Goal: Communication & Community: Participate in discussion

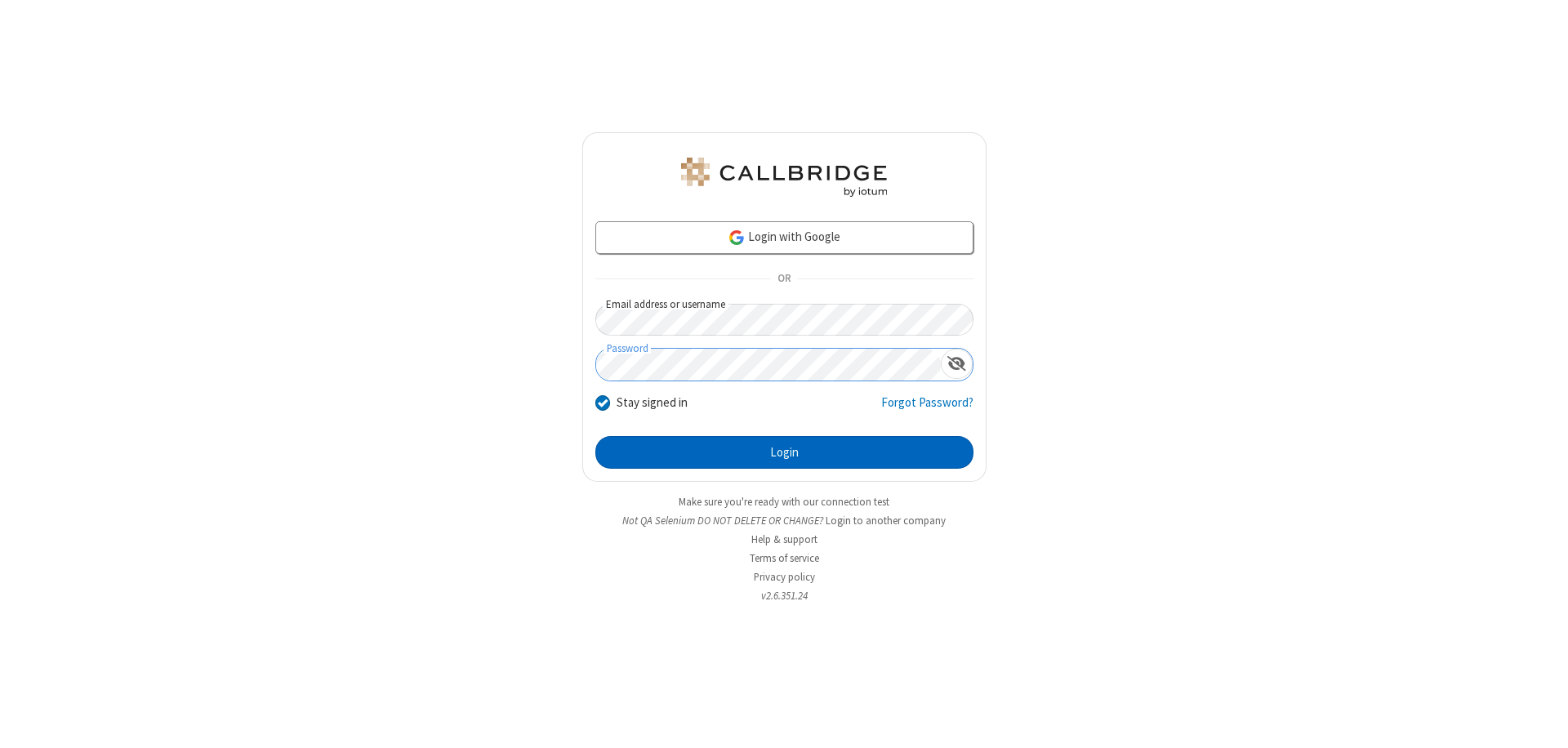
click at [784, 452] on button "Login" at bounding box center [784, 452] width 379 height 33
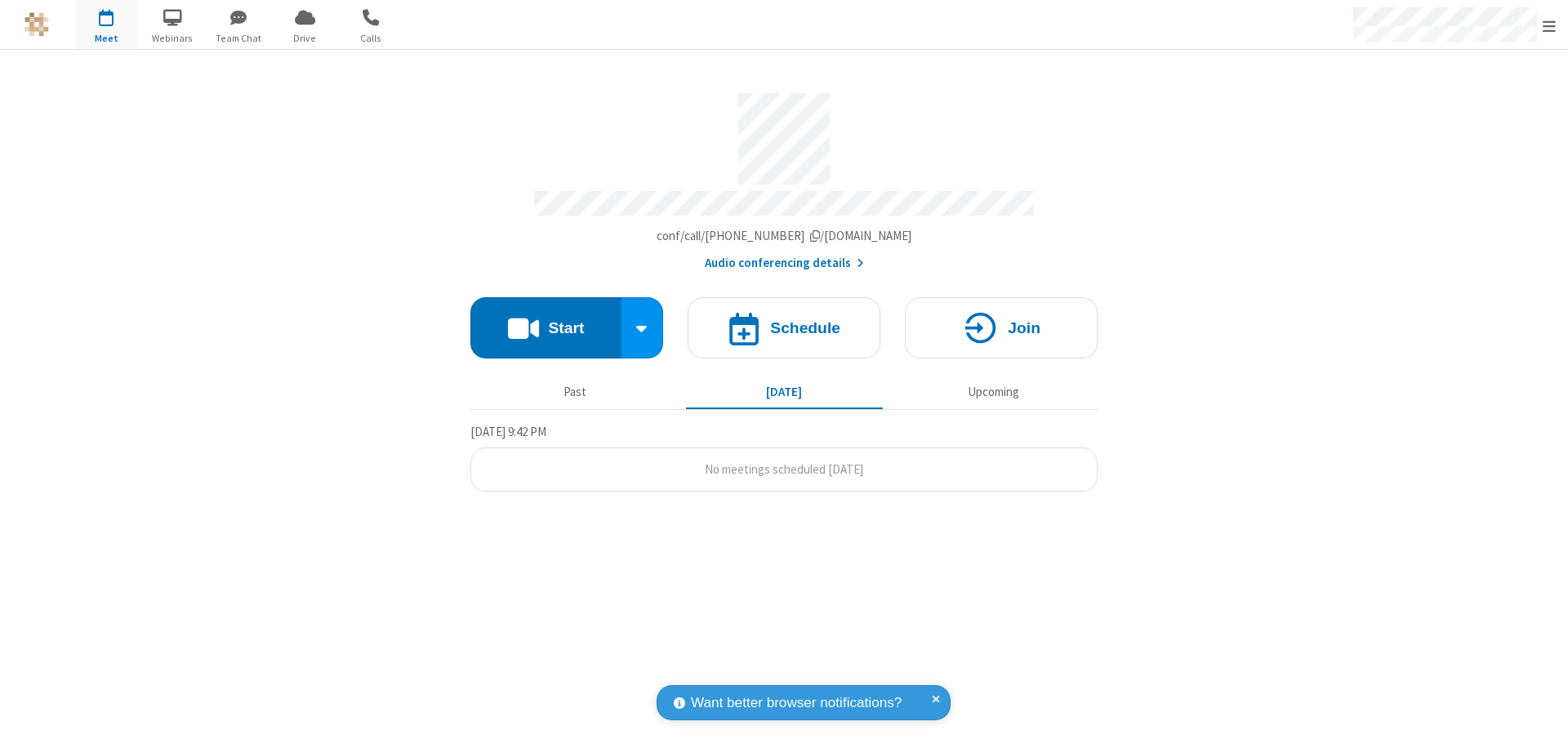
click at [546, 320] on button "Start" at bounding box center [546, 328] width 151 height 61
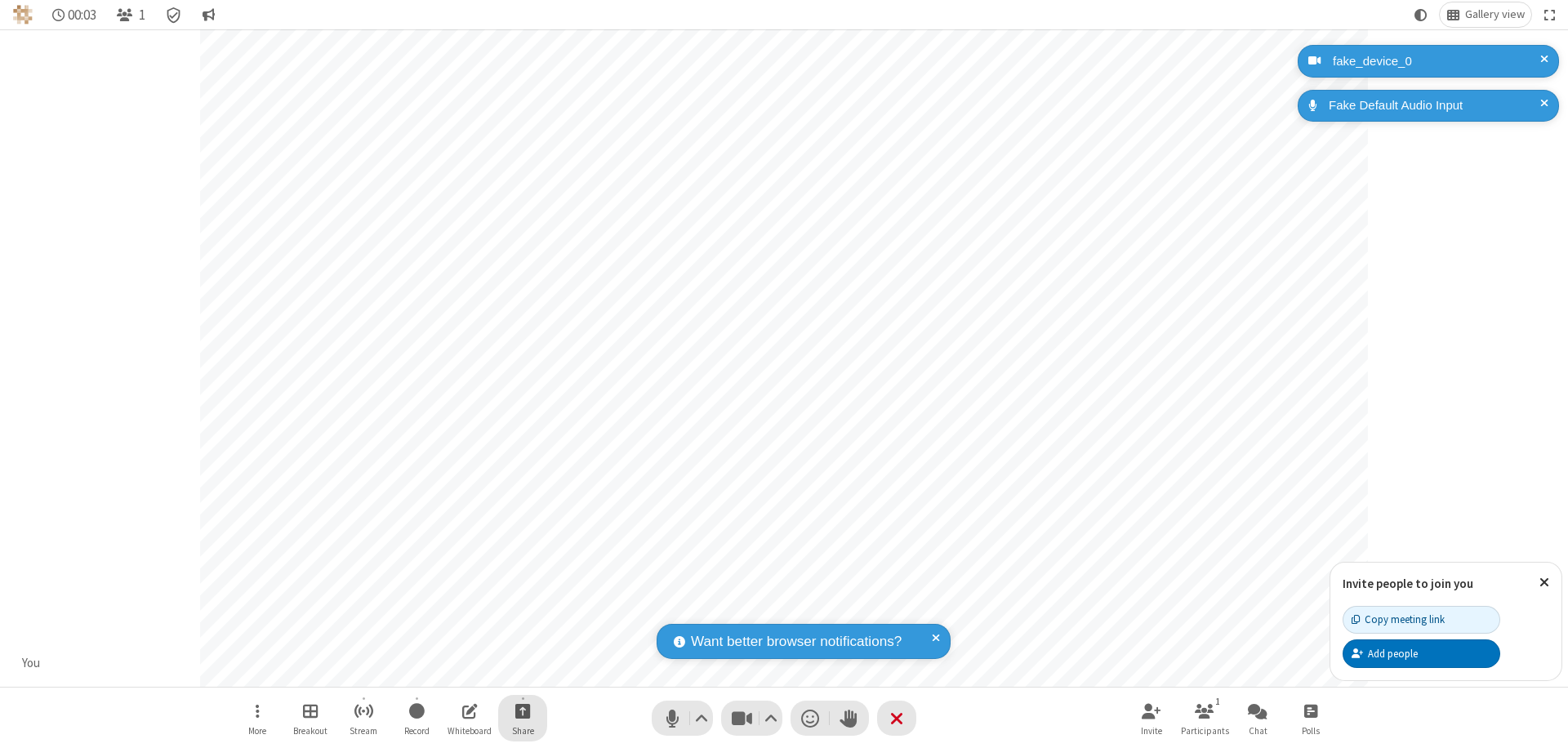
click at [523, 711] on span "Start sharing" at bounding box center [523, 711] width 15 height 21
click at [522, 611] on span "Share additional camera" at bounding box center [532, 615] width 121 height 14
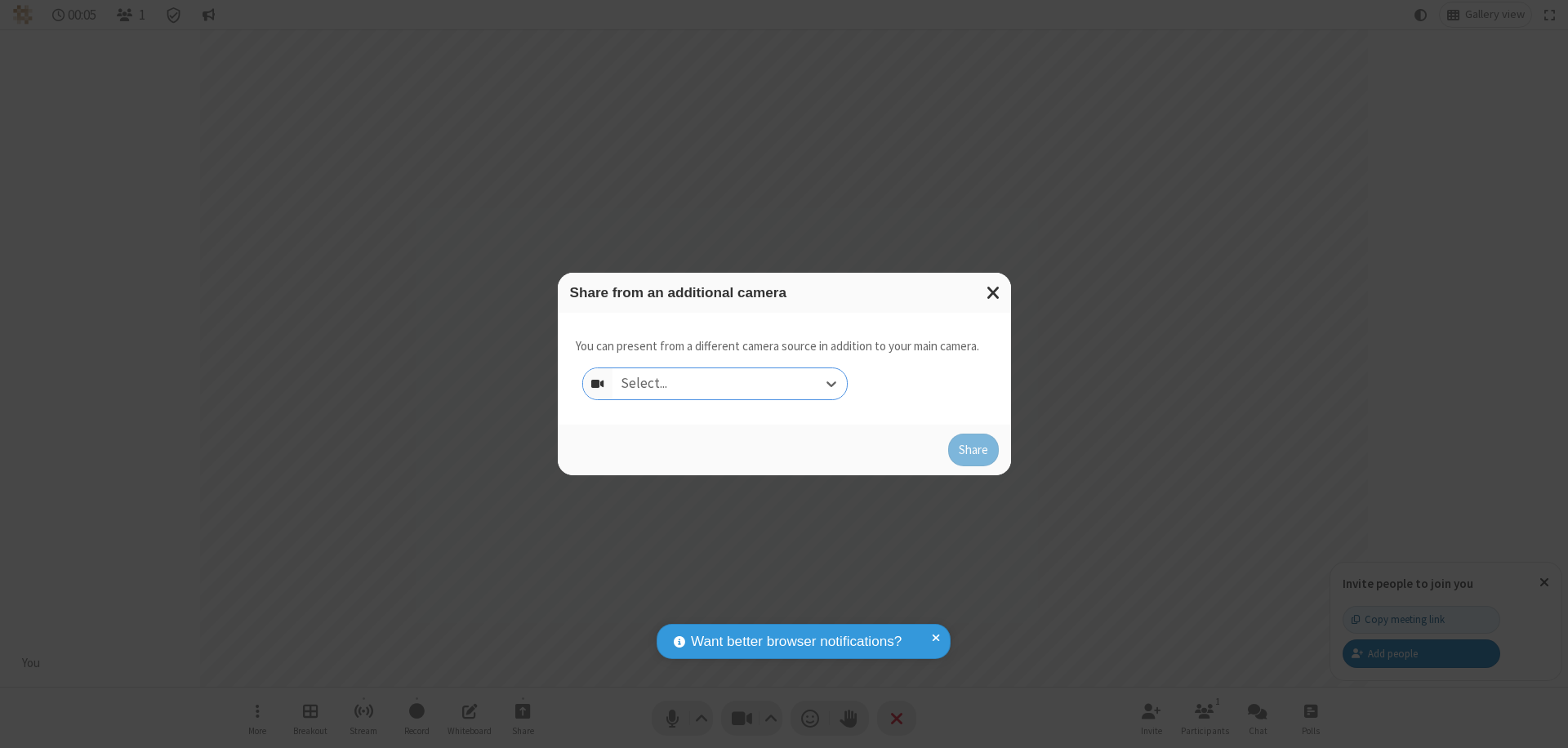
click at [730, 384] on div "Select..." at bounding box center [730, 383] width 234 height 31
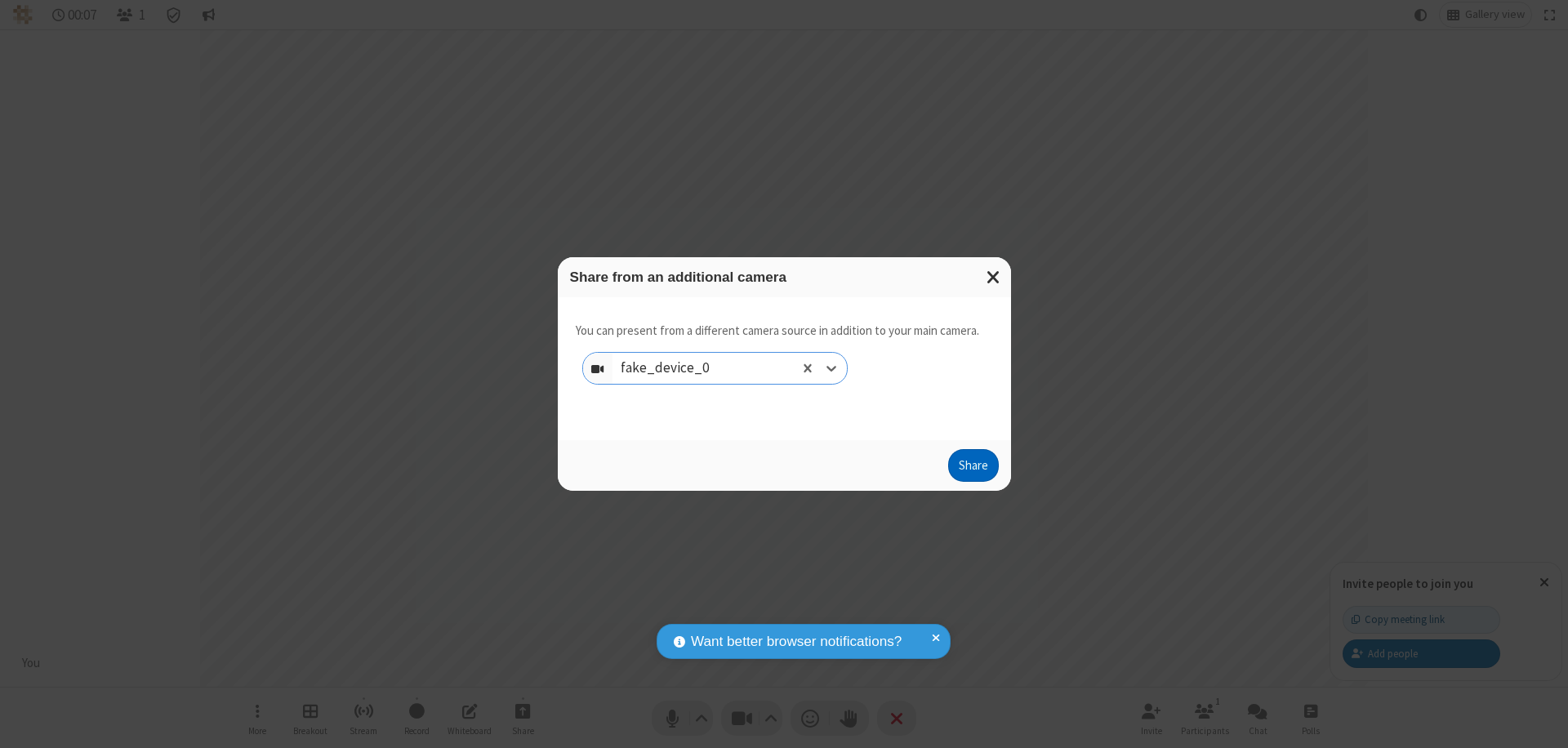
click at [972, 469] on button "Share" at bounding box center [973, 466] width 51 height 33
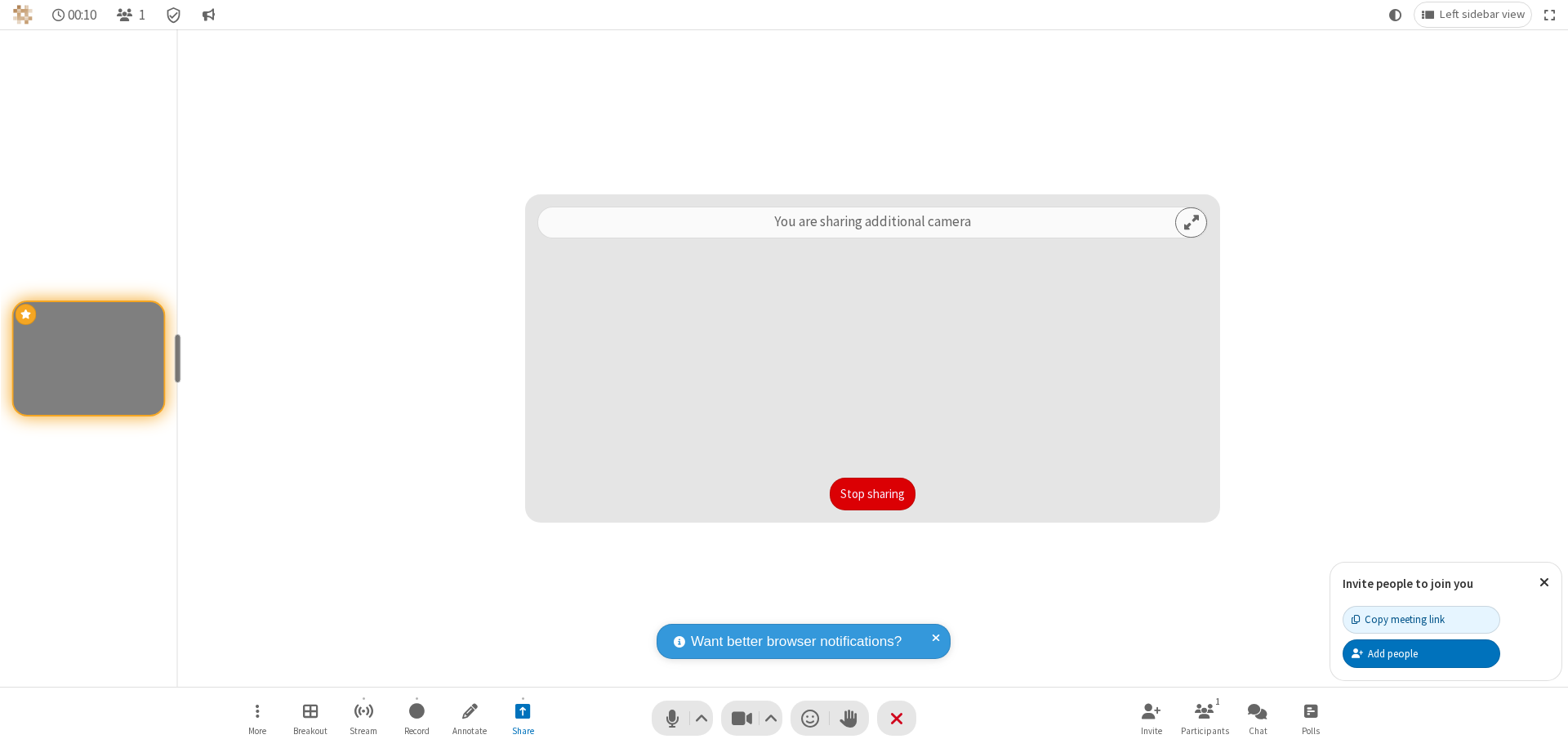
click at [872, 494] on button "Stop sharing" at bounding box center [872, 494] width 86 height 33
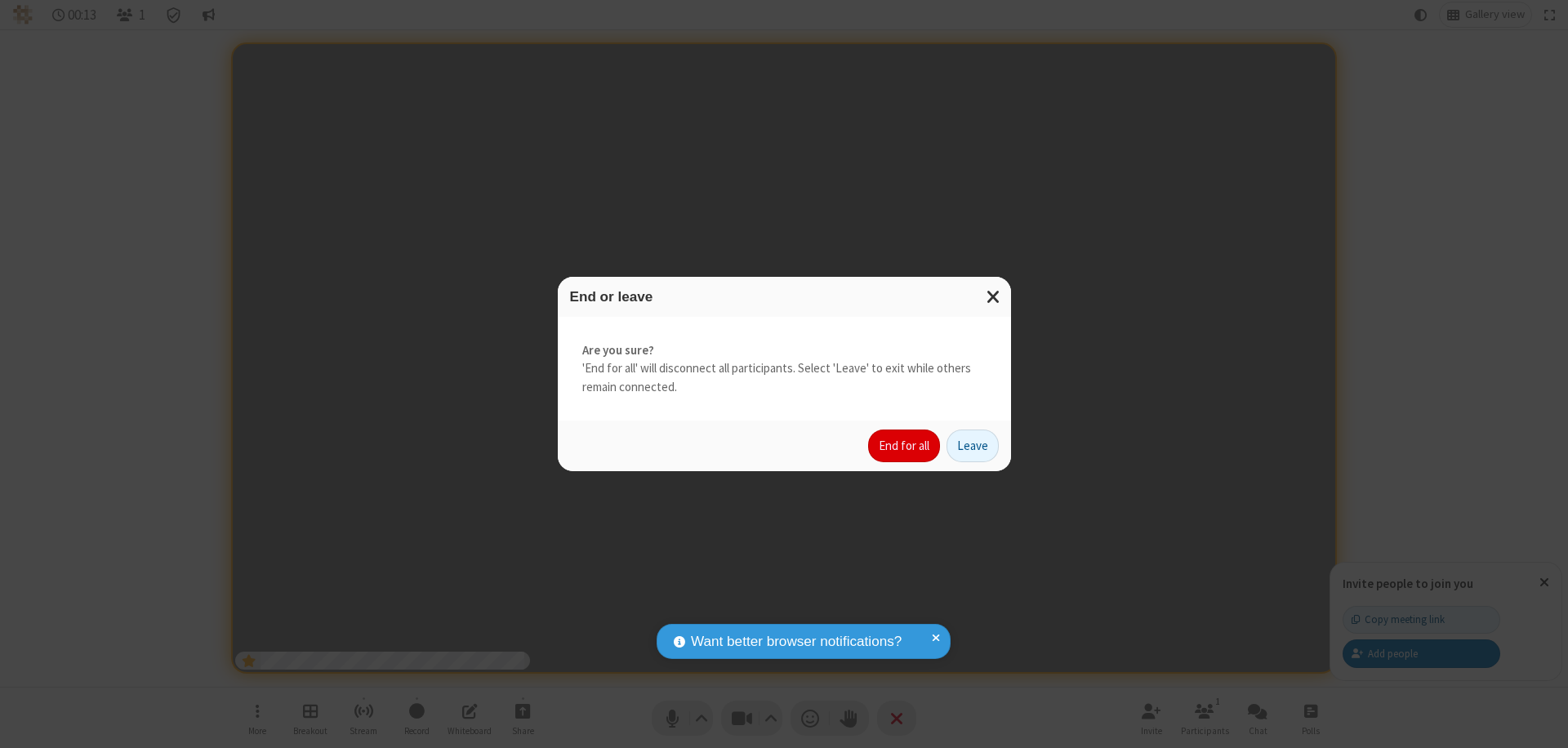
click at [905, 446] on button "End for all" at bounding box center [904, 446] width 72 height 33
